Goal: Transaction & Acquisition: Purchase product/service

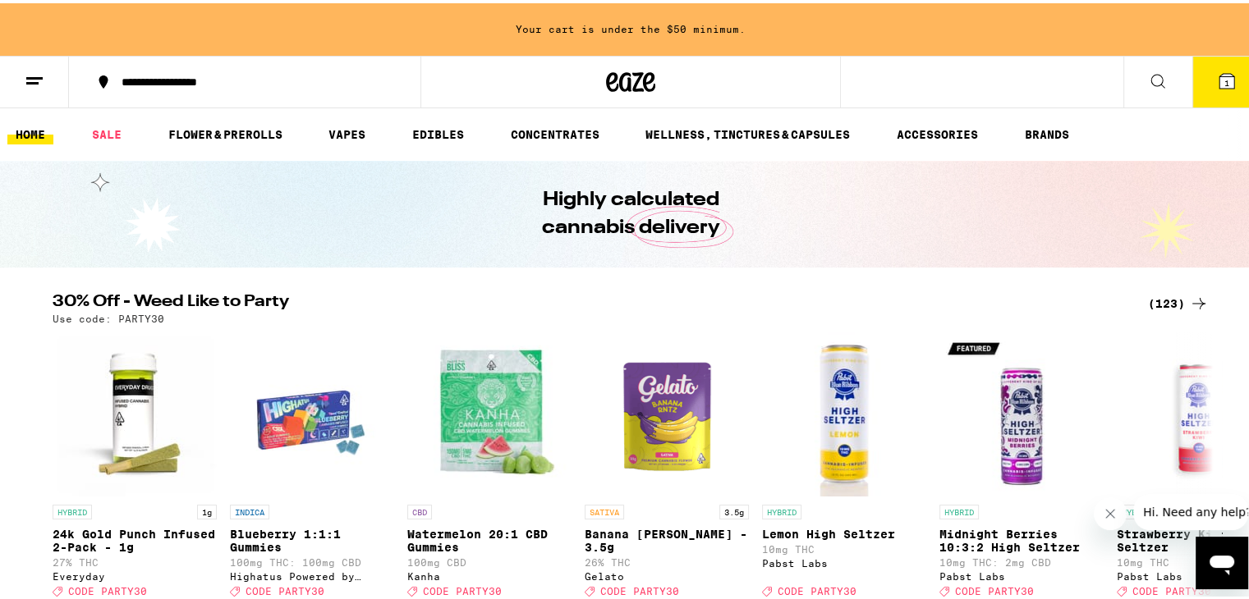
click at [1130, 83] on button at bounding box center [1157, 79] width 69 height 52
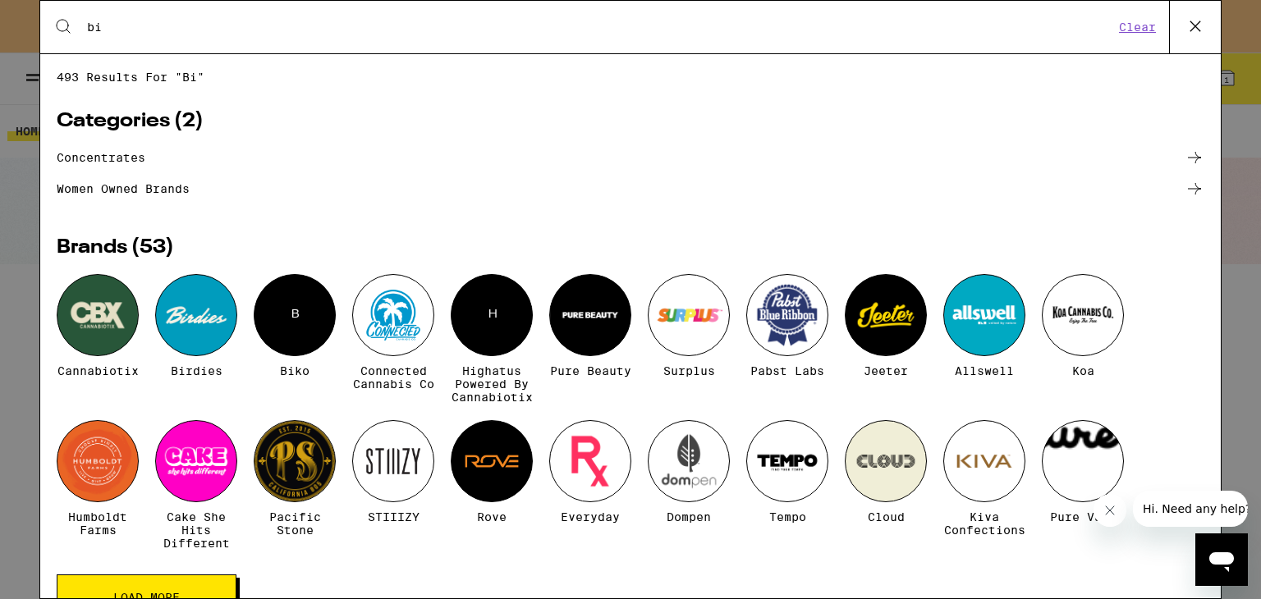
type input "b"
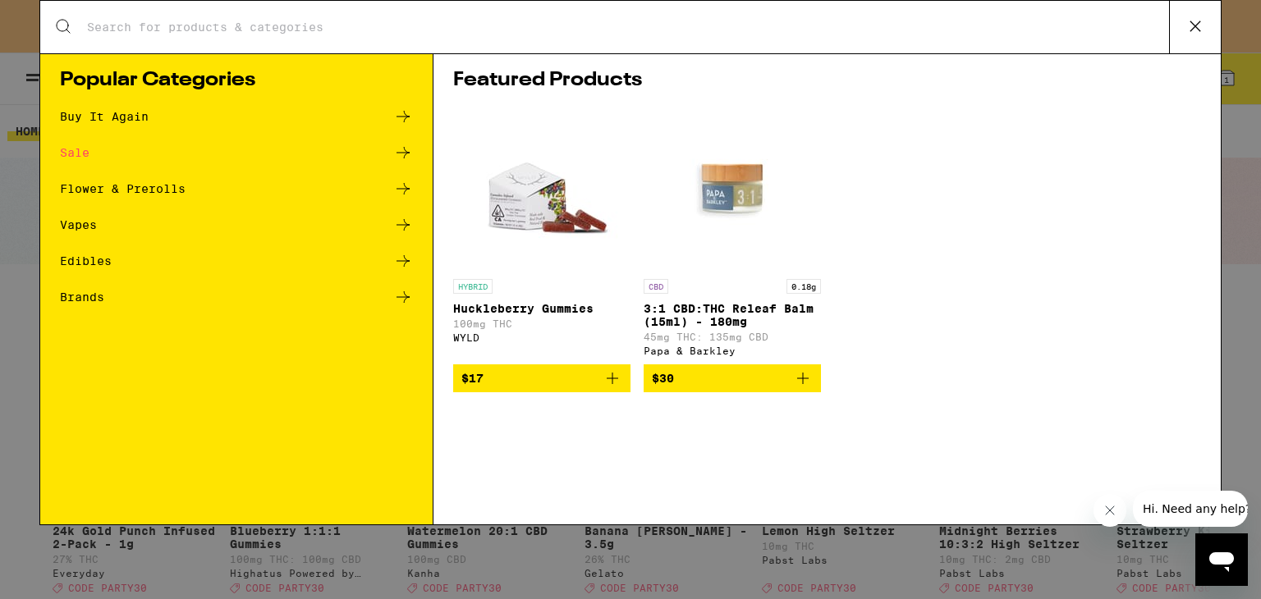
click at [17, 477] on div "Search for Products Popular Categories Buy It Again Sale Flower & Prerolls Vape…" at bounding box center [630, 299] width 1261 height 599
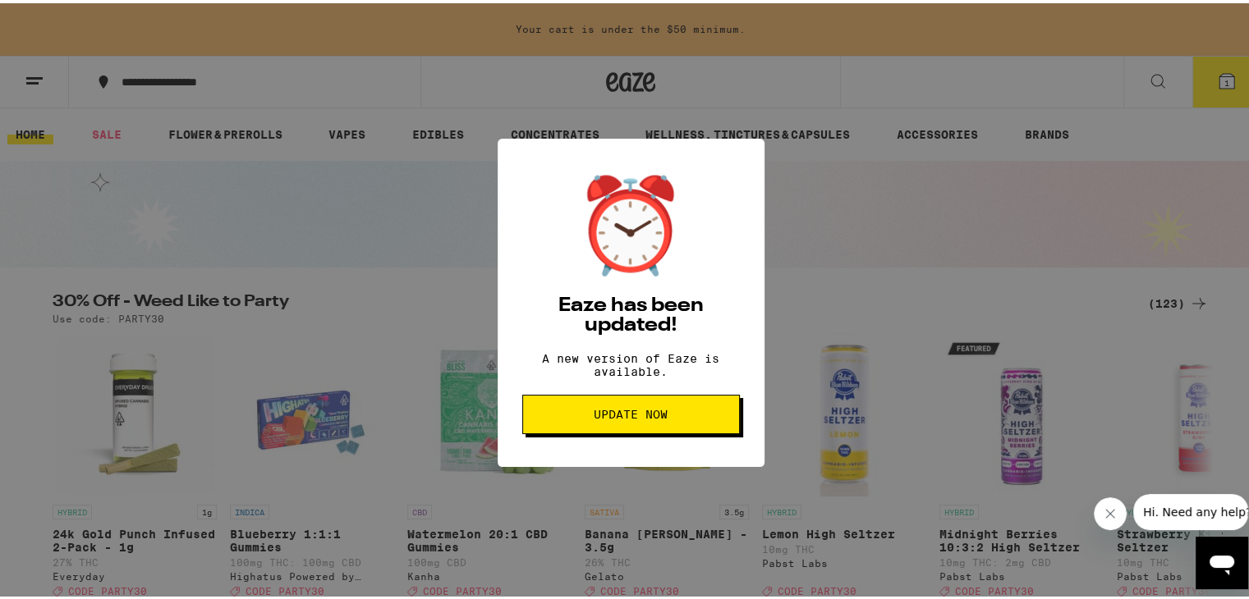
click at [682, 417] on span "Update Now" at bounding box center [631, 411] width 190 height 11
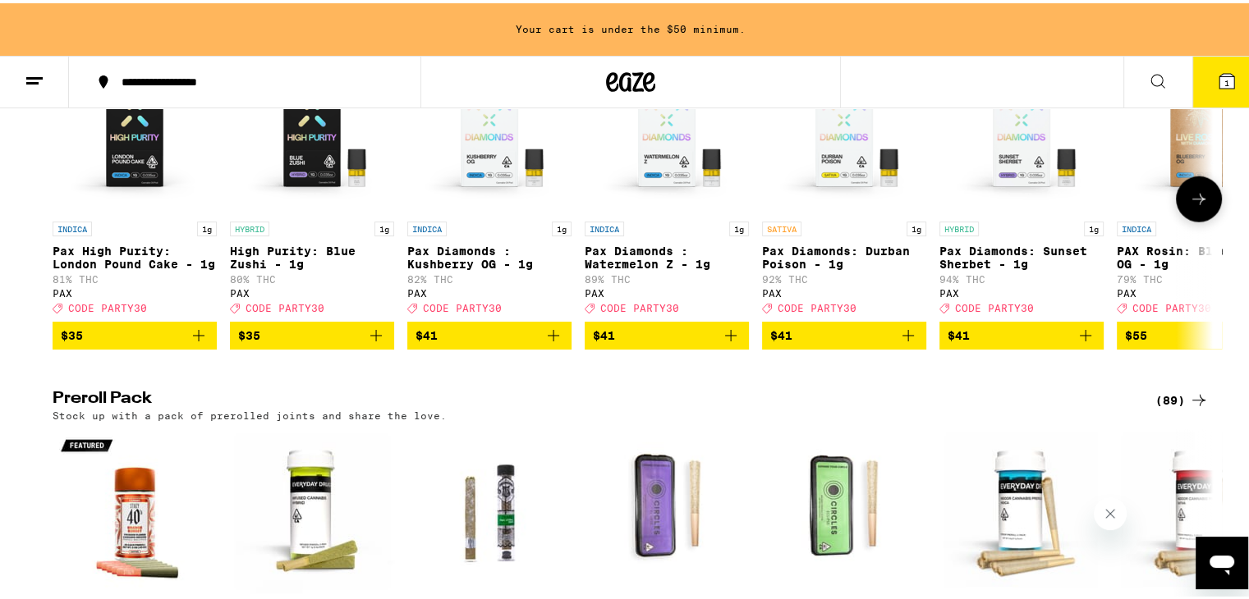
scroll to position [3963, 0]
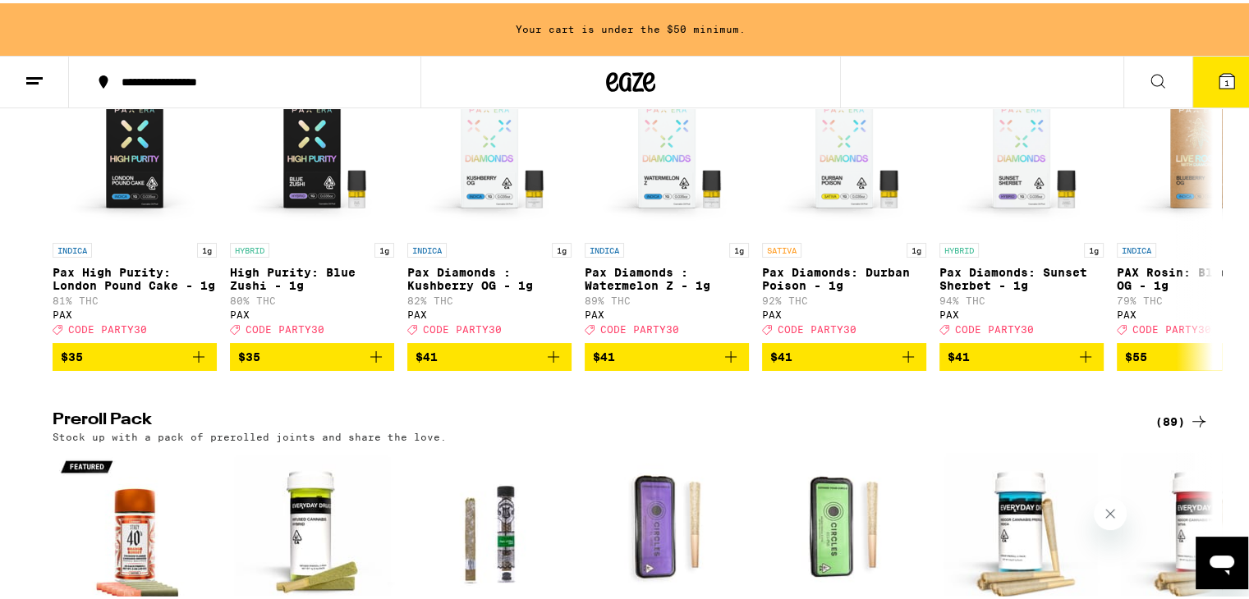
click at [1189, 48] on icon at bounding box center [1199, 39] width 20 height 20
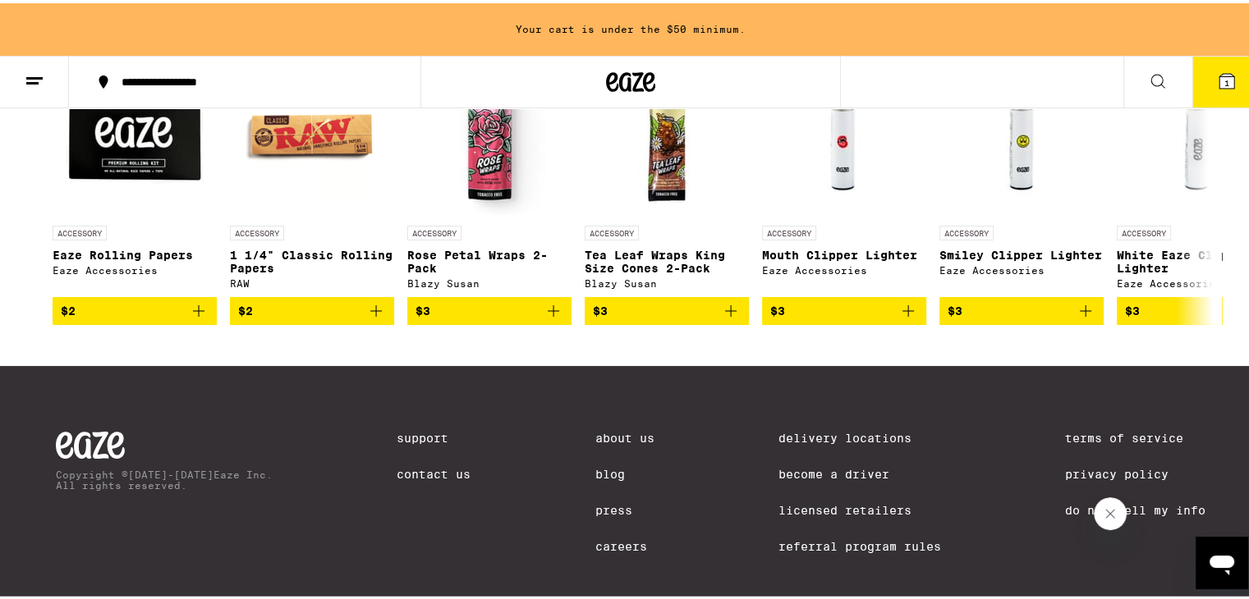
scroll to position [7384, 0]
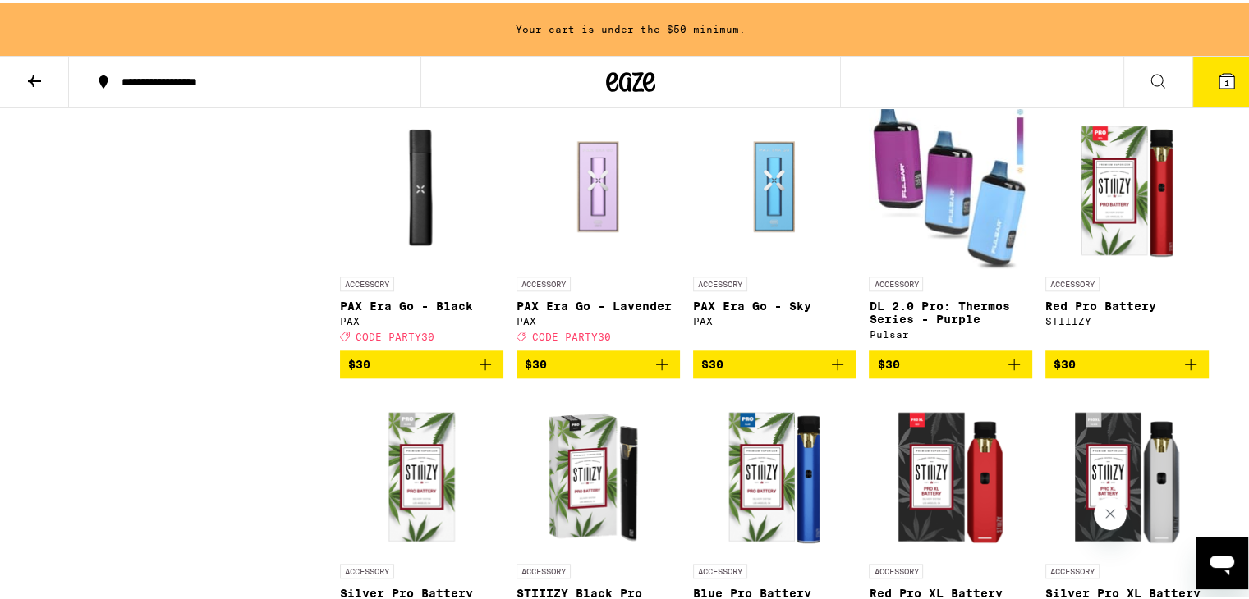
scroll to position [1613, 0]
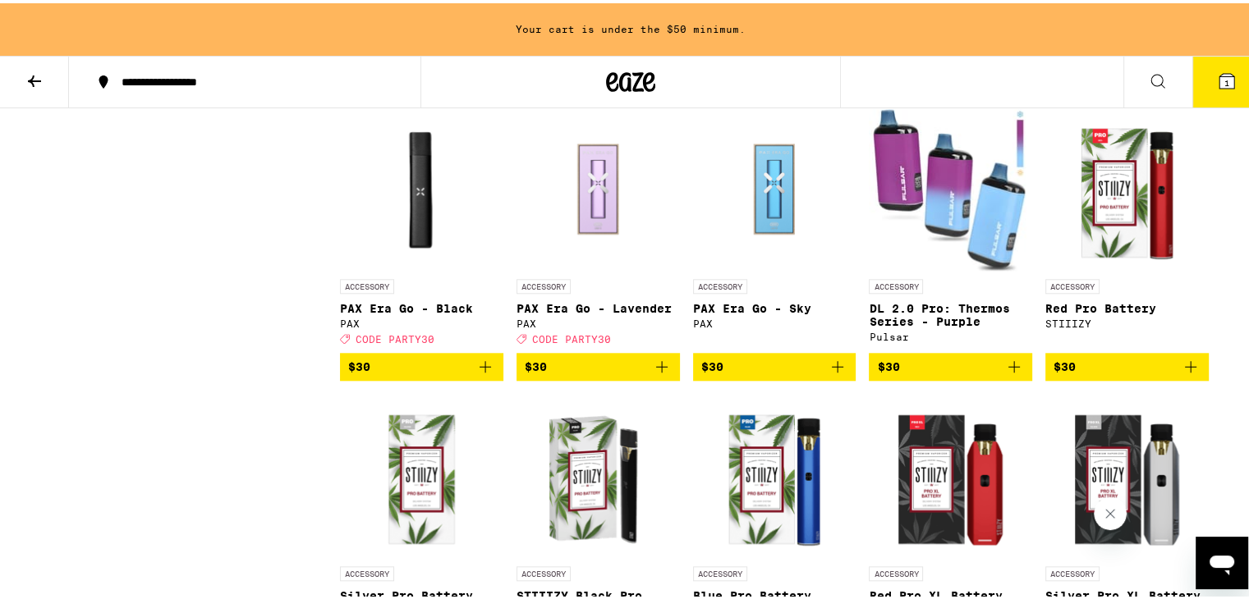
click at [480, 370] on icon "Add to bag" at bounding box center [485, 363] width 11 height 11
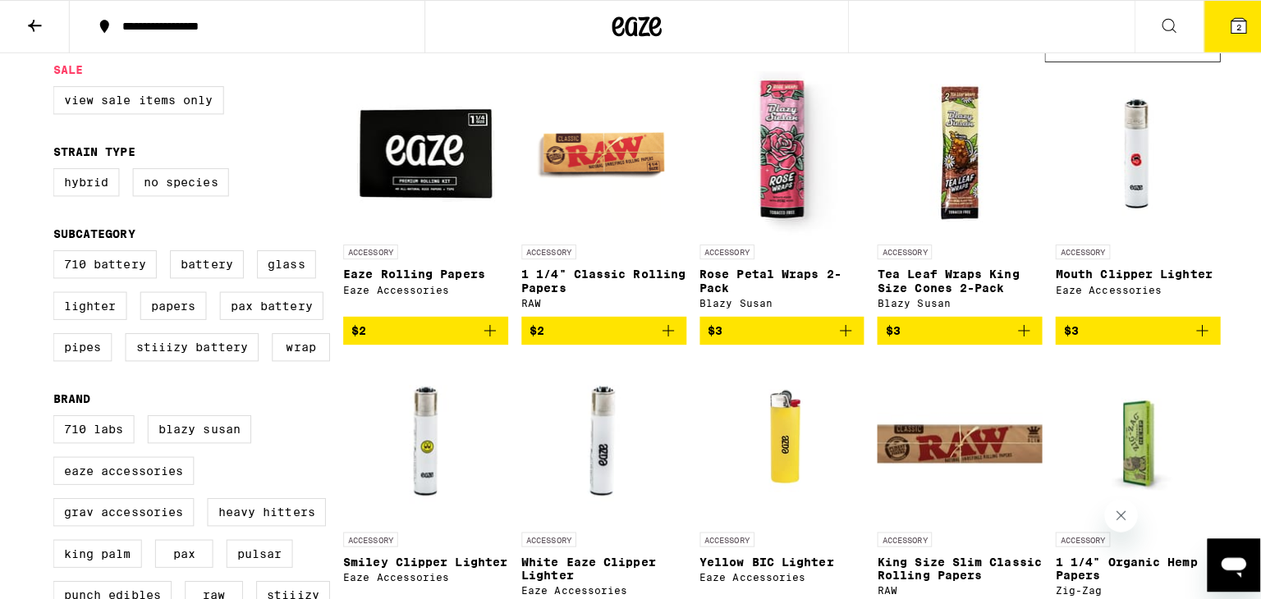
scroll to position [0, 0]
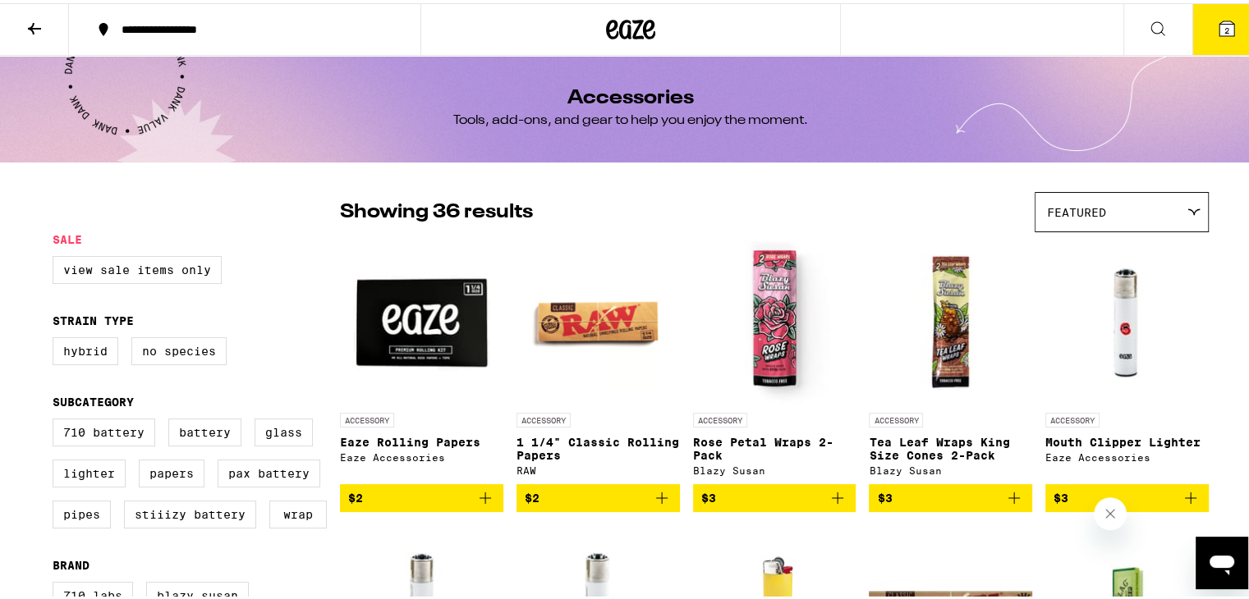
click at [27, 25] on icon at bounding box center [35, 26] width 20 height 20
click at [1220, 34] on icon at bounding box center [1227, 26] width 20 height 20
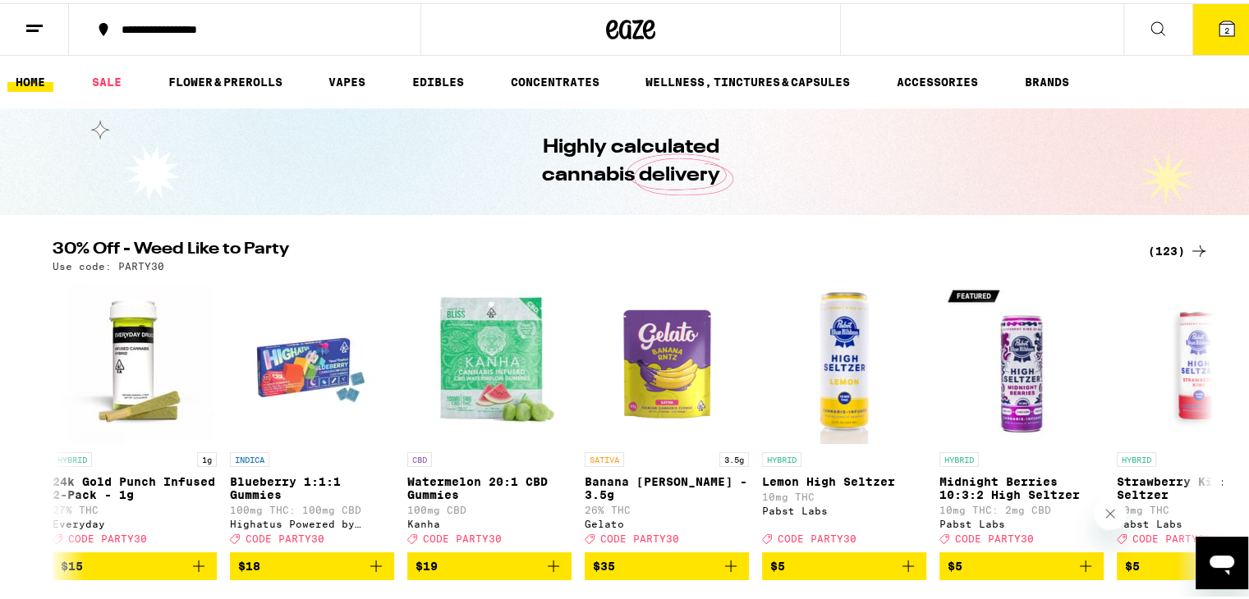
click at [1224, 26] on span "2" at bounding box center [1226, 27] width 5 height 10
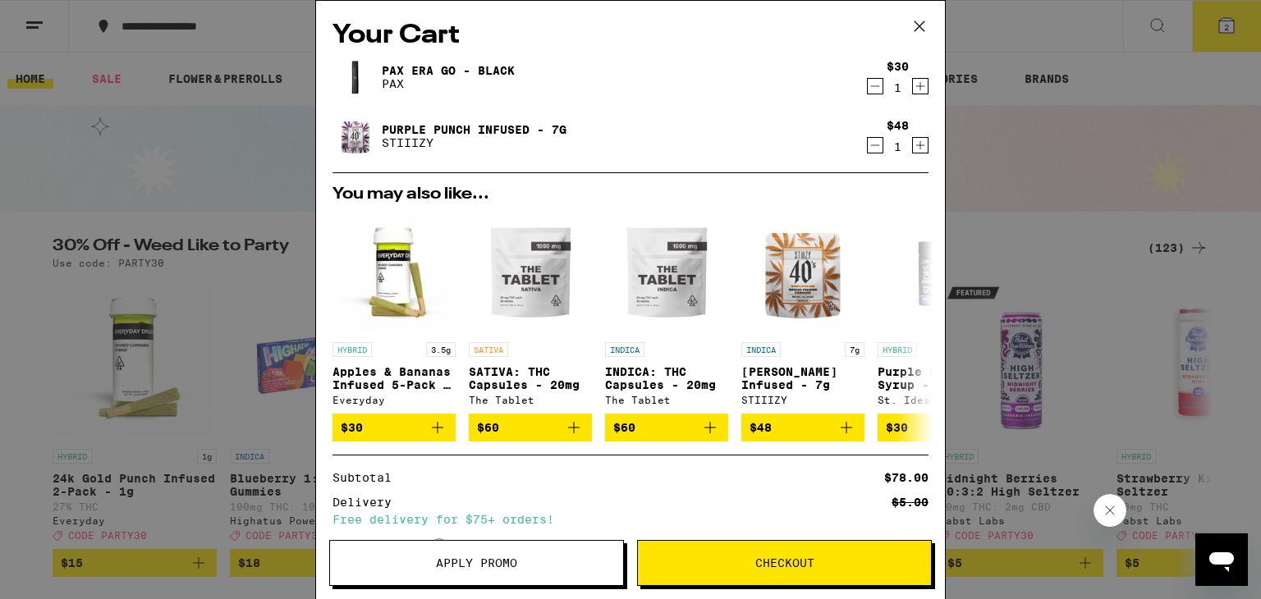
click at [924, 25] on icon at bounding box center [919, 26] width 25 height 25
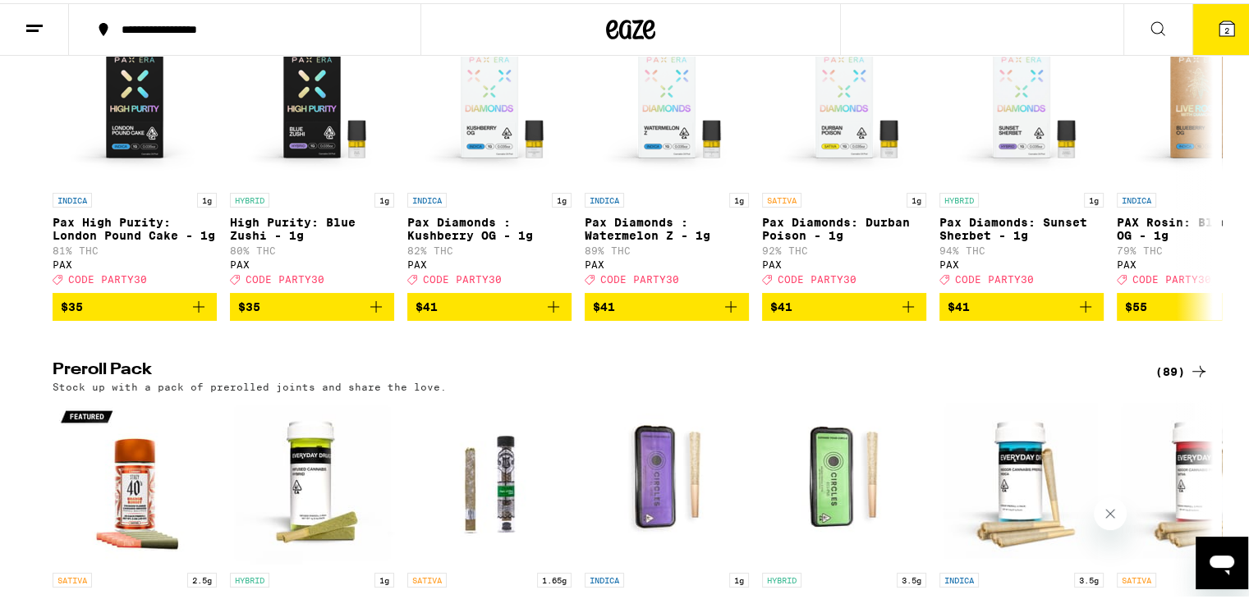
scroll to position [4089, 0]
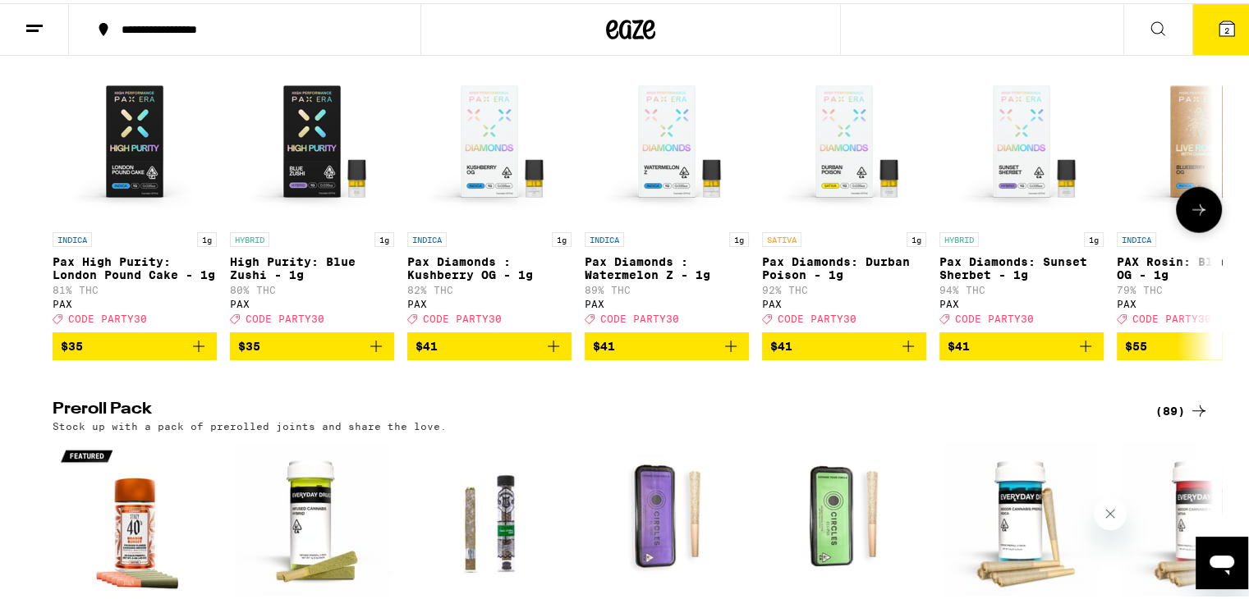
click at [727, 353] on icon "Add to bag" at bounding box center [731, 343] width 20 height 20
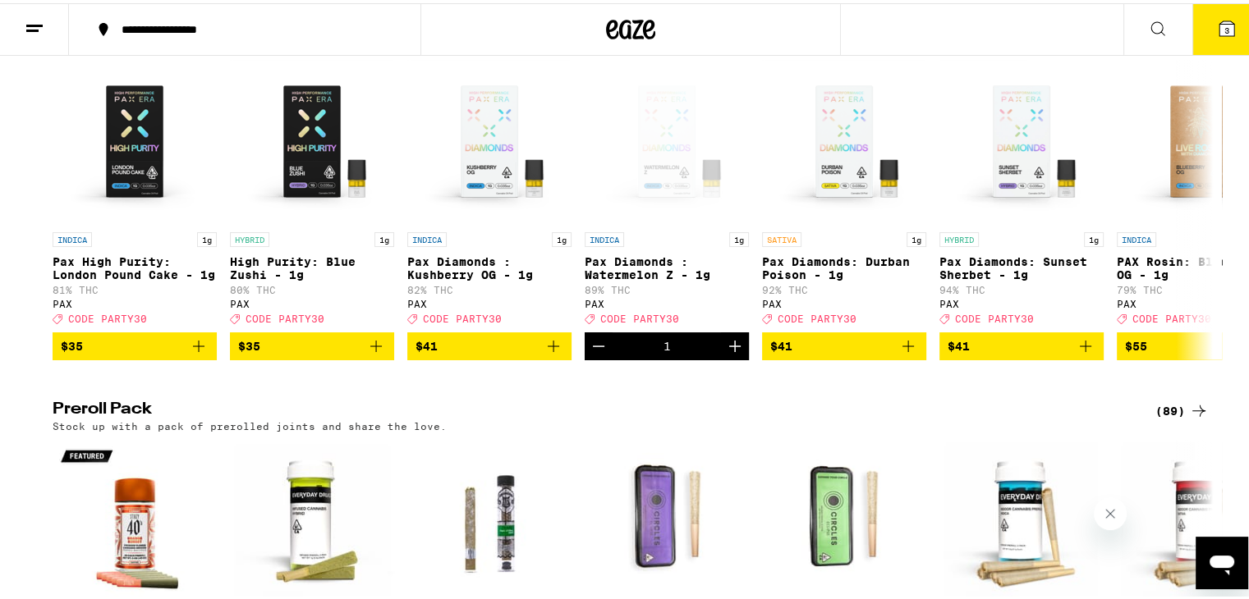
click at [1210, 37] on button "3" at bounding box center [1226, 26] width 69 height 51
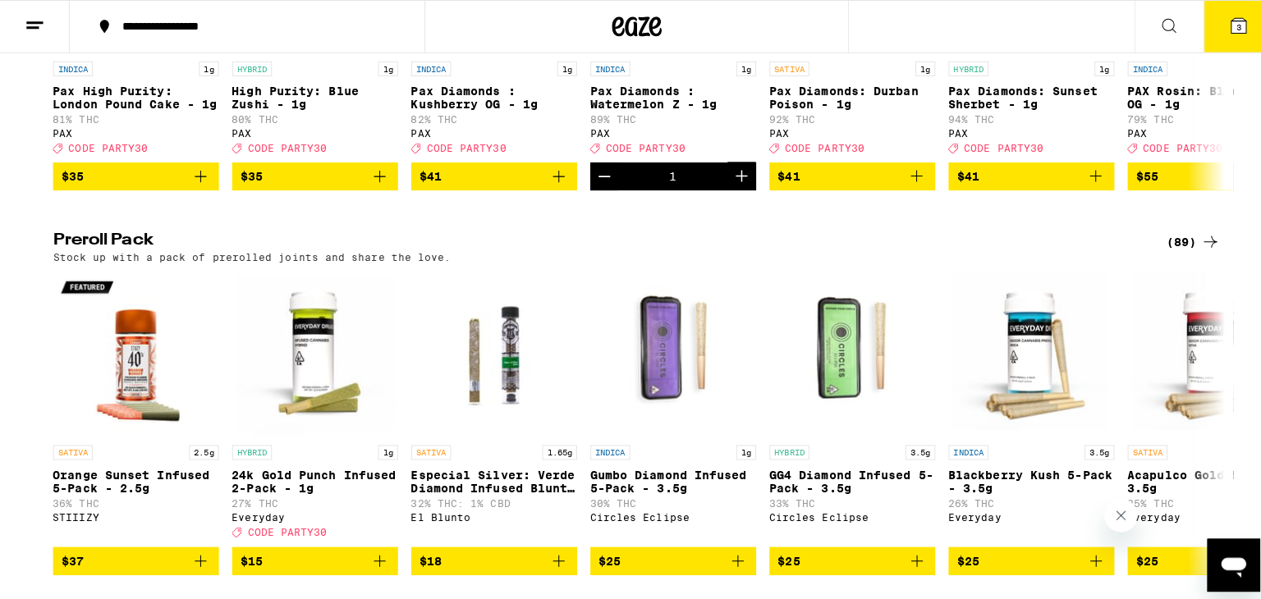
scroll to position [3921, 0]
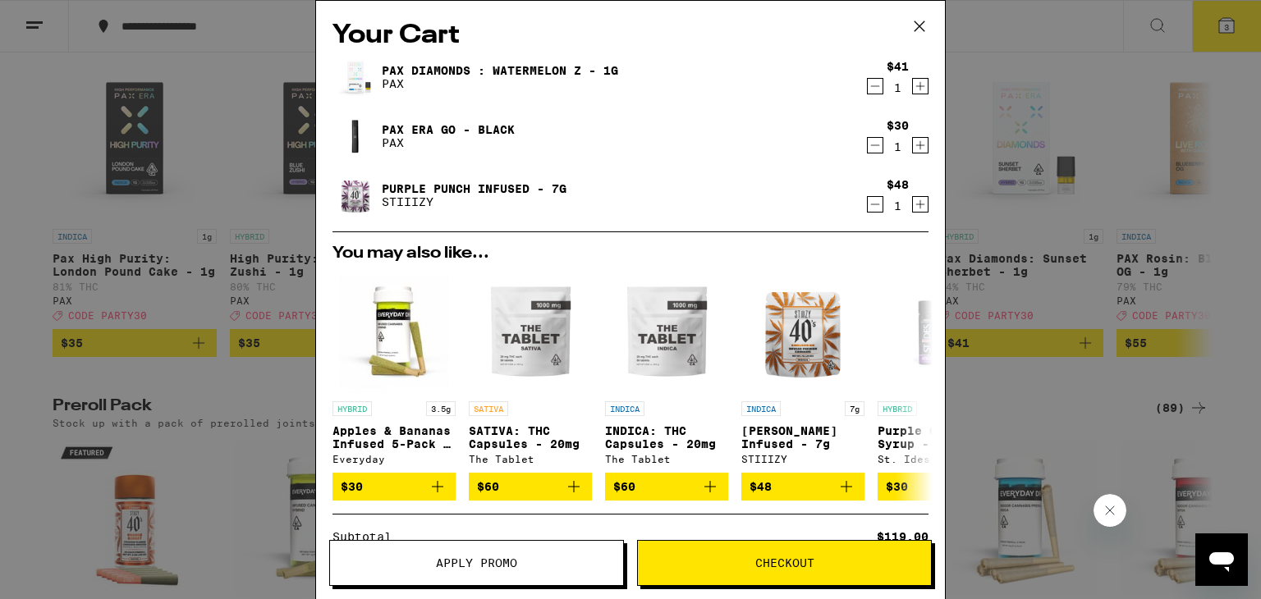
click at [484, 567] on span "Apply Promo" at bounding box center [476, 563] width 81 height 11
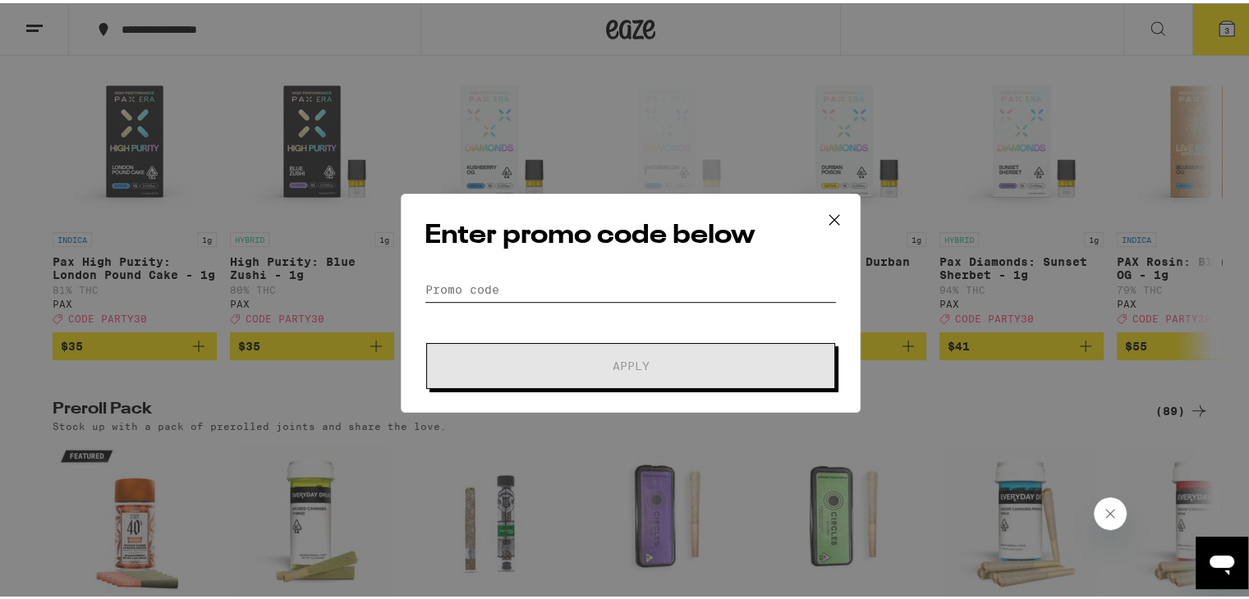
click at [605, 280] on input "Promo Code" at bounding box center [631, 286] width 412 height 25
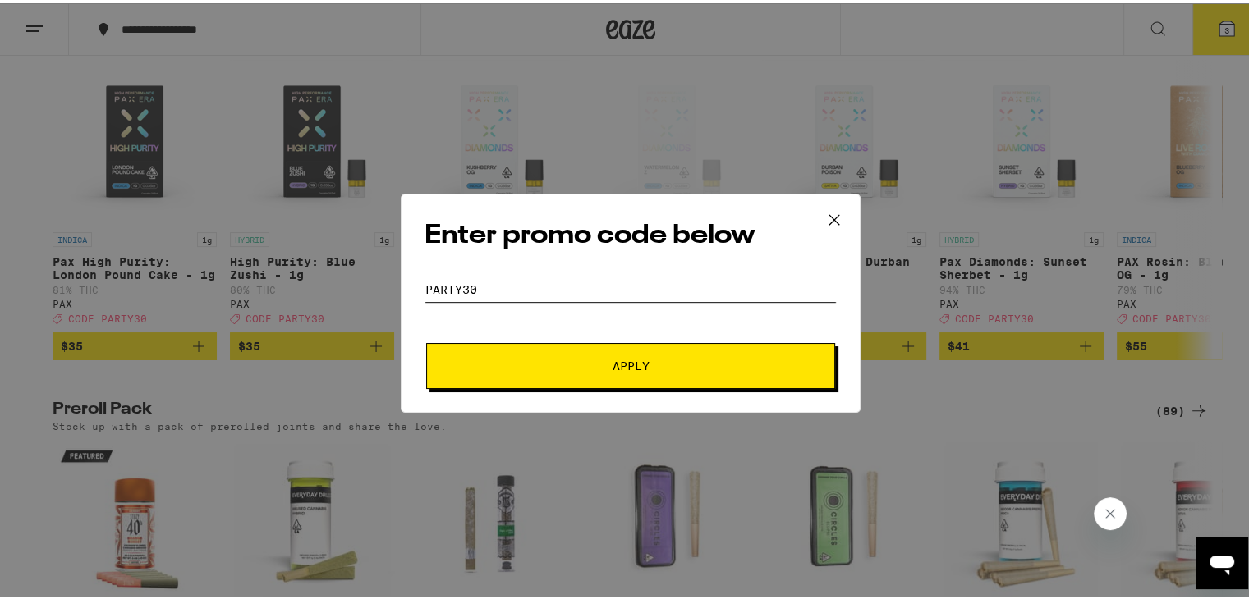
type input "PARTY30"
click at [627, 359] on span "Apply" at bounding box center [631, 362] width 37 height 11
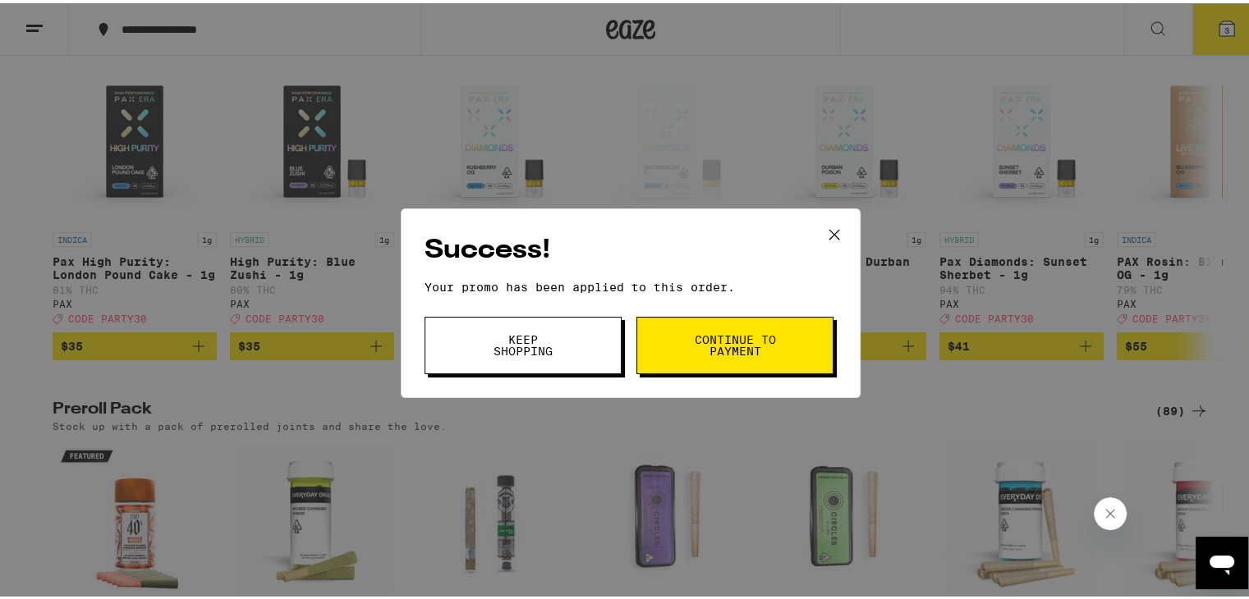
click at [555, 329] on button "Keep Shopping" at bounding box center [523, 342] width 197 height 57
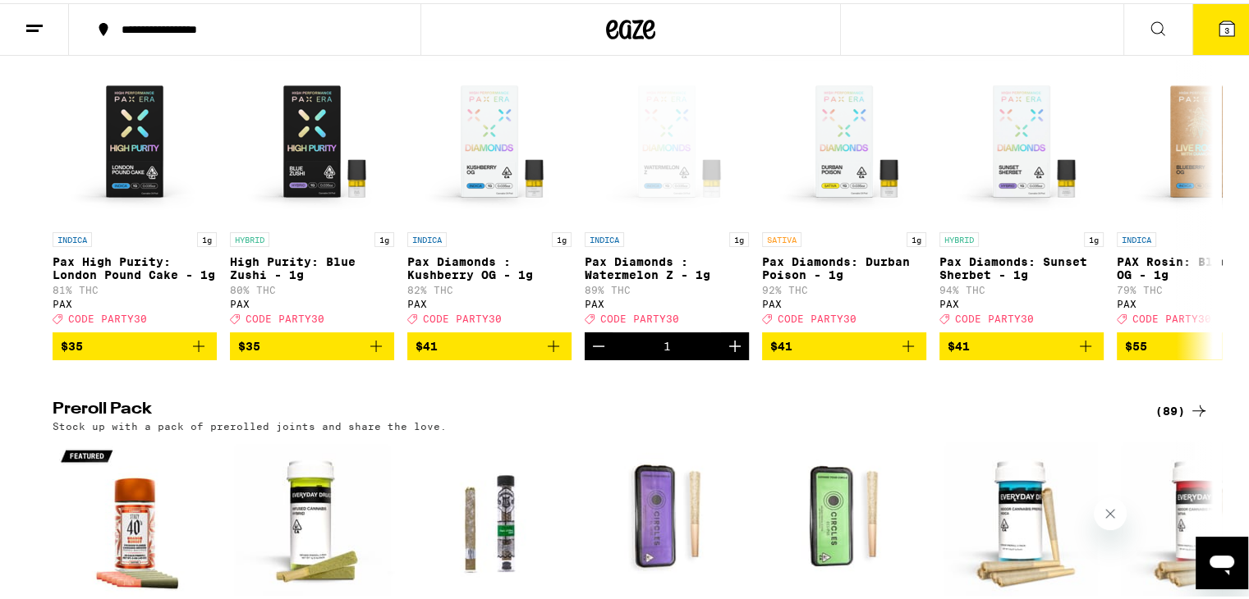
click at [1219, 21] on icon at bounding box center [1226, 25] width 15 height 15
